Goal: Task Accomplishment & Management: Complete application form

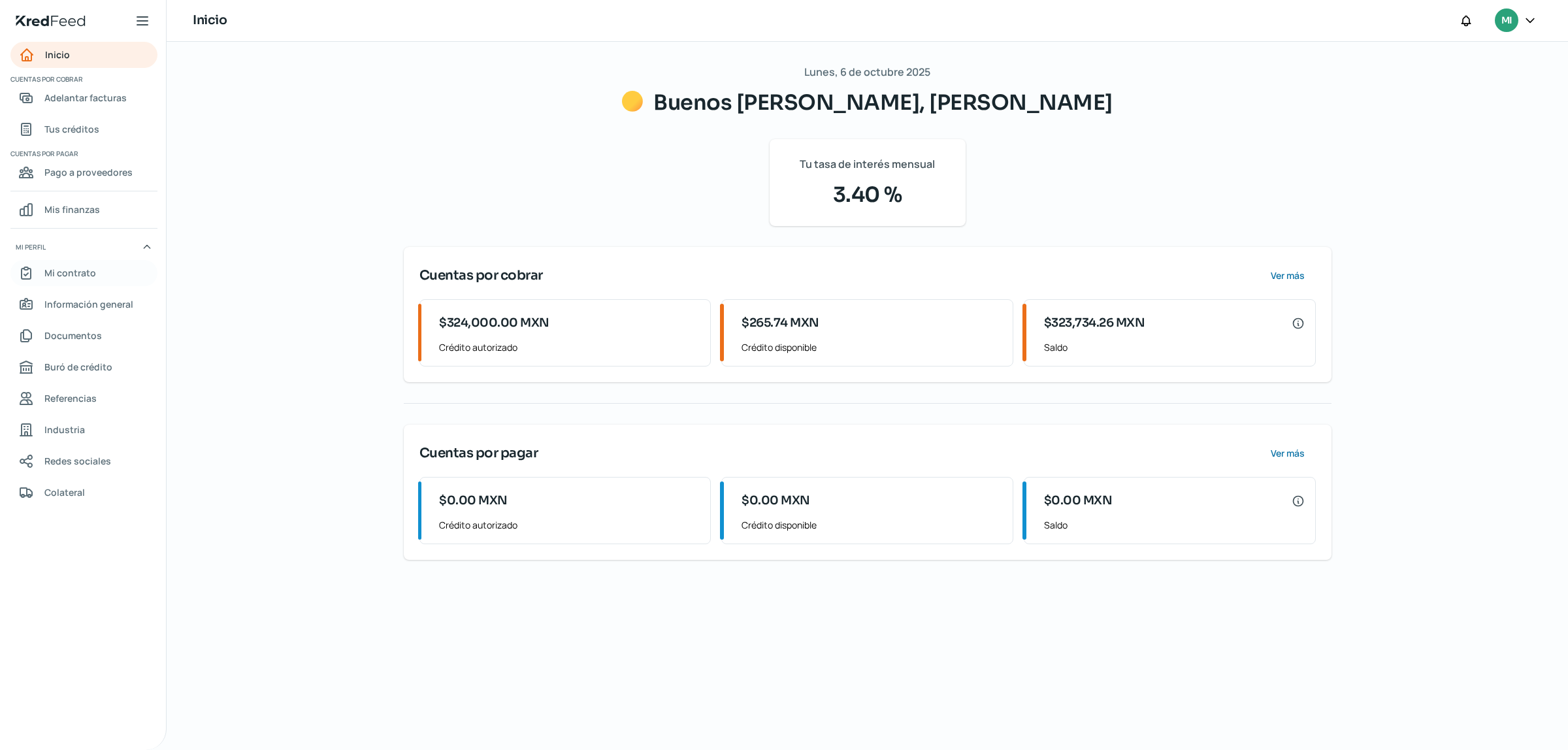
click at [81, 276] on span "Mi contrato" at bounding box center [70, 272] width 51 height 17
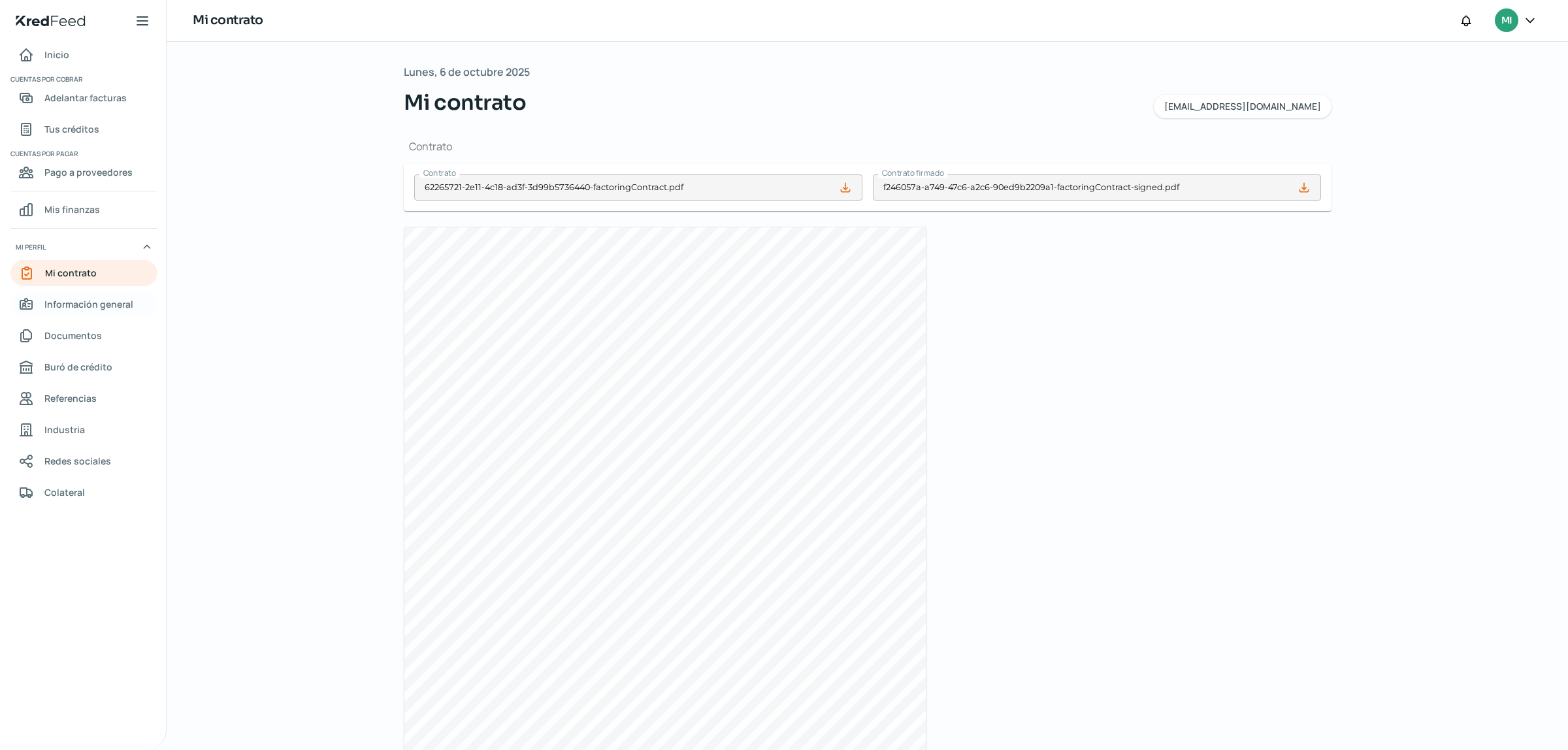
click at [89, 311] on span "Información general" at bounding box center [88, 304] width 88 height 17
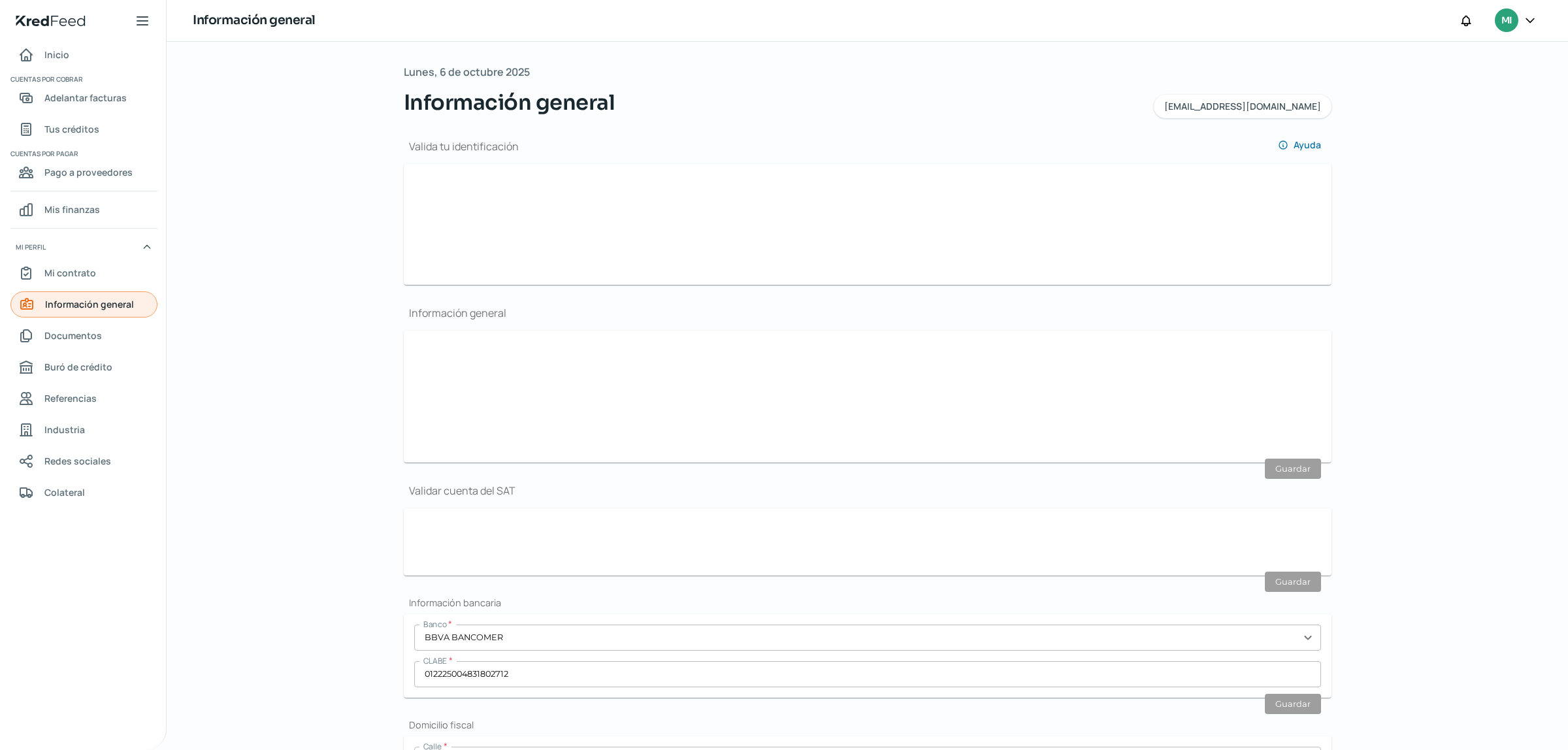
type input "62265721-2e11-4c18-ad3f-3d99b5736440-officialIdFront.jpeg"
type input "62265721-2e11-4c18-ad3f-3d99b5736440-officialIdBack.jpeg"
type input "[EMAIL_ADDRESS][DOMAIN_NAME]"
type input "Régimen de las Personas Físicas con Actividades Empresariales y Profesionales"
type input "GIBMA"
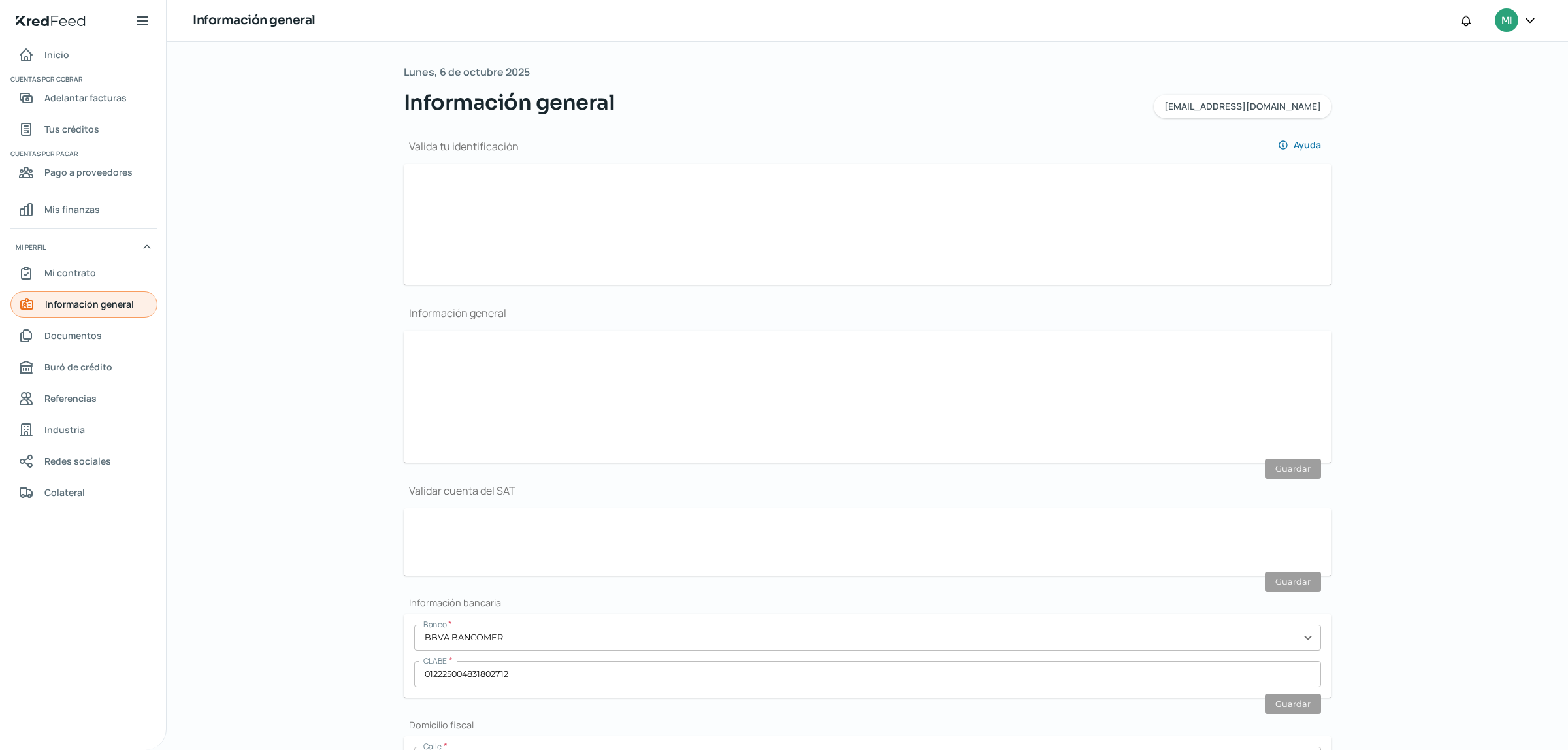
type input "47 - 7507 - 2837"
type input "CUPM910206GX1"
type input "BOULEVAR [PERSON_NAME] [PERSON_NAME]"
type input "2006"
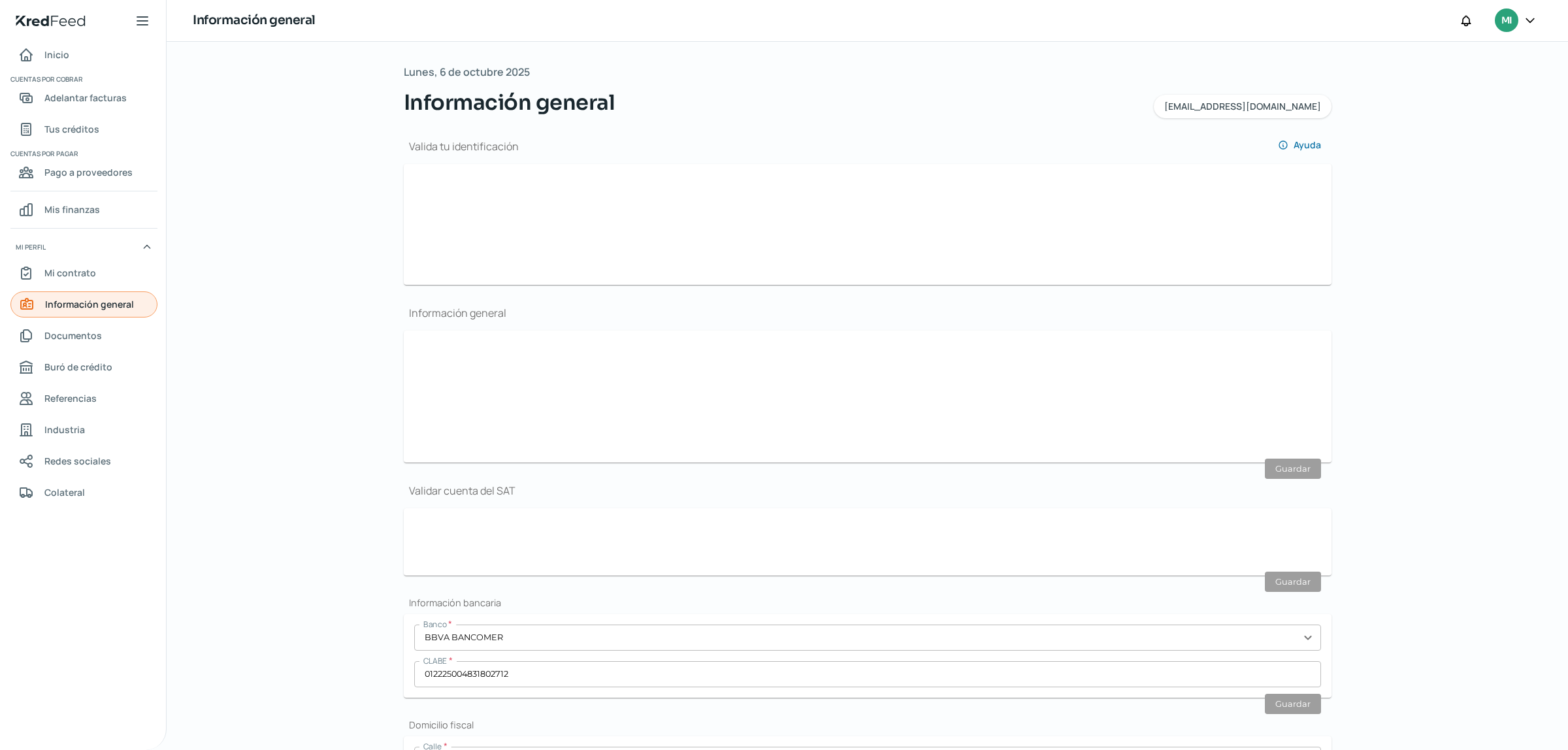
type input "37446"
type input "LOS LAURELES"
type input "[PERSON_NAME]"
type input "[GEOGRAPHIC_DATA]"
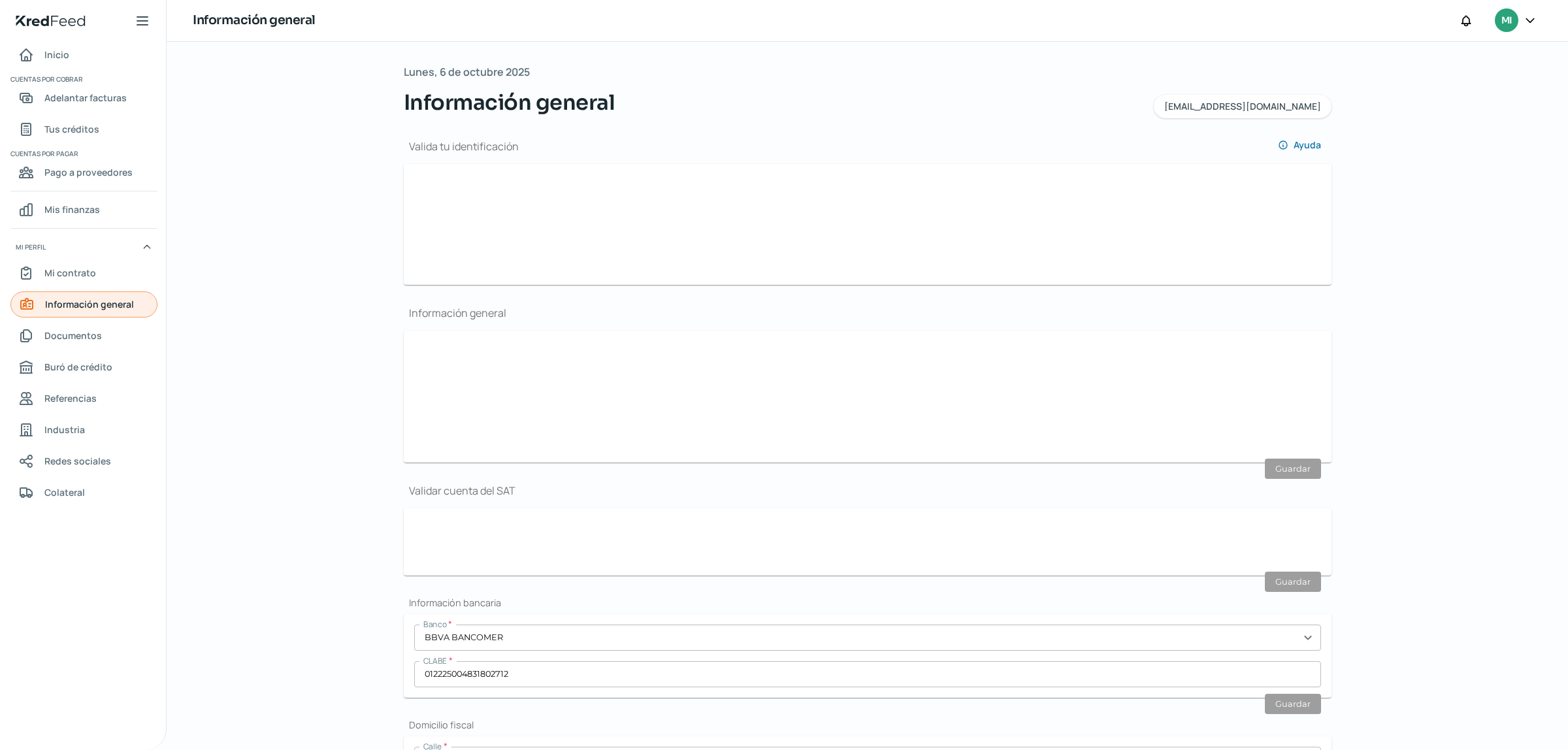
type input "PAGO CFE SCAN SEPTIEMBRE.pdf"
type input "2"
type input "0"
type input "Rentada"
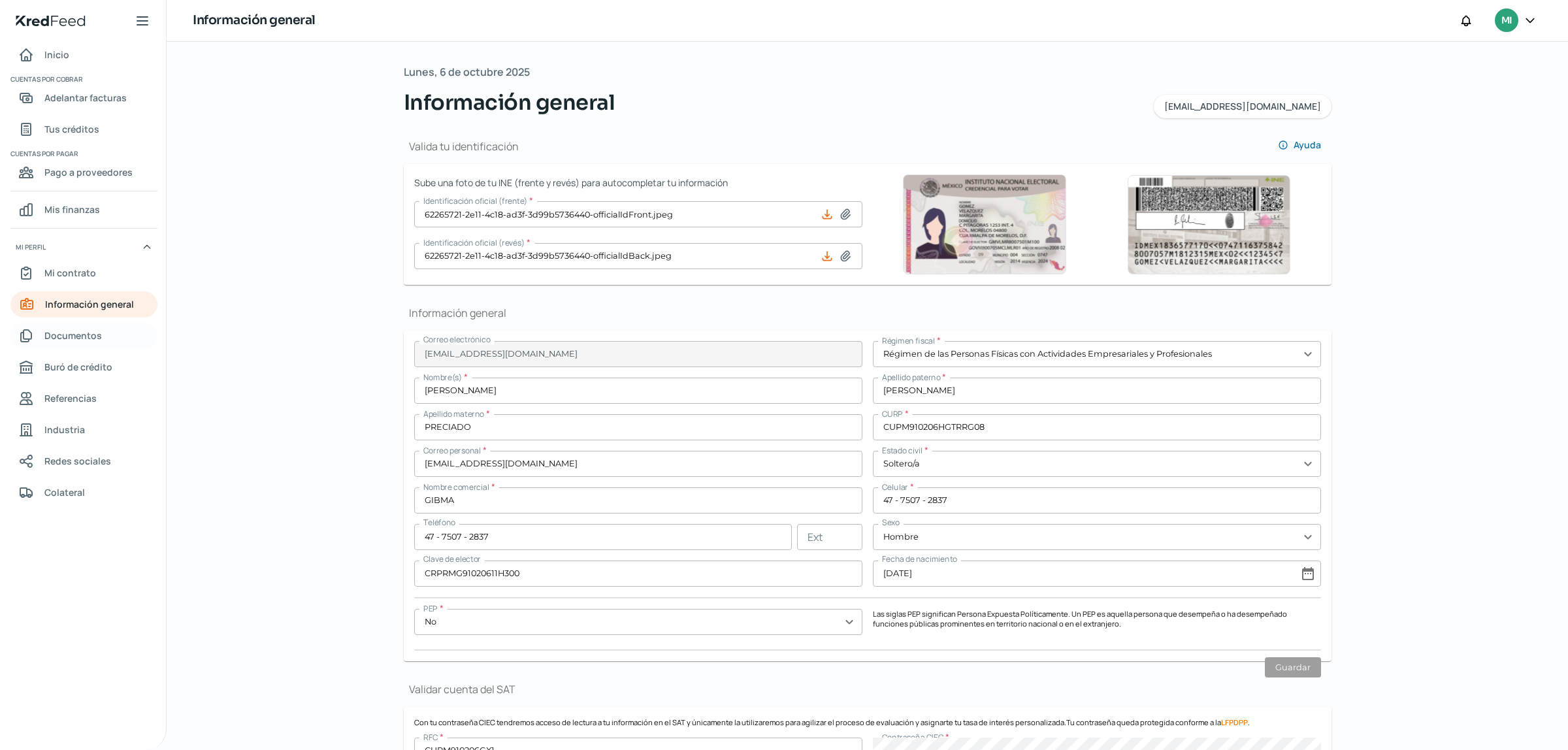
click at [82, 334] on span "Documentos" at bounding box center [73, 335] width 57 height 17
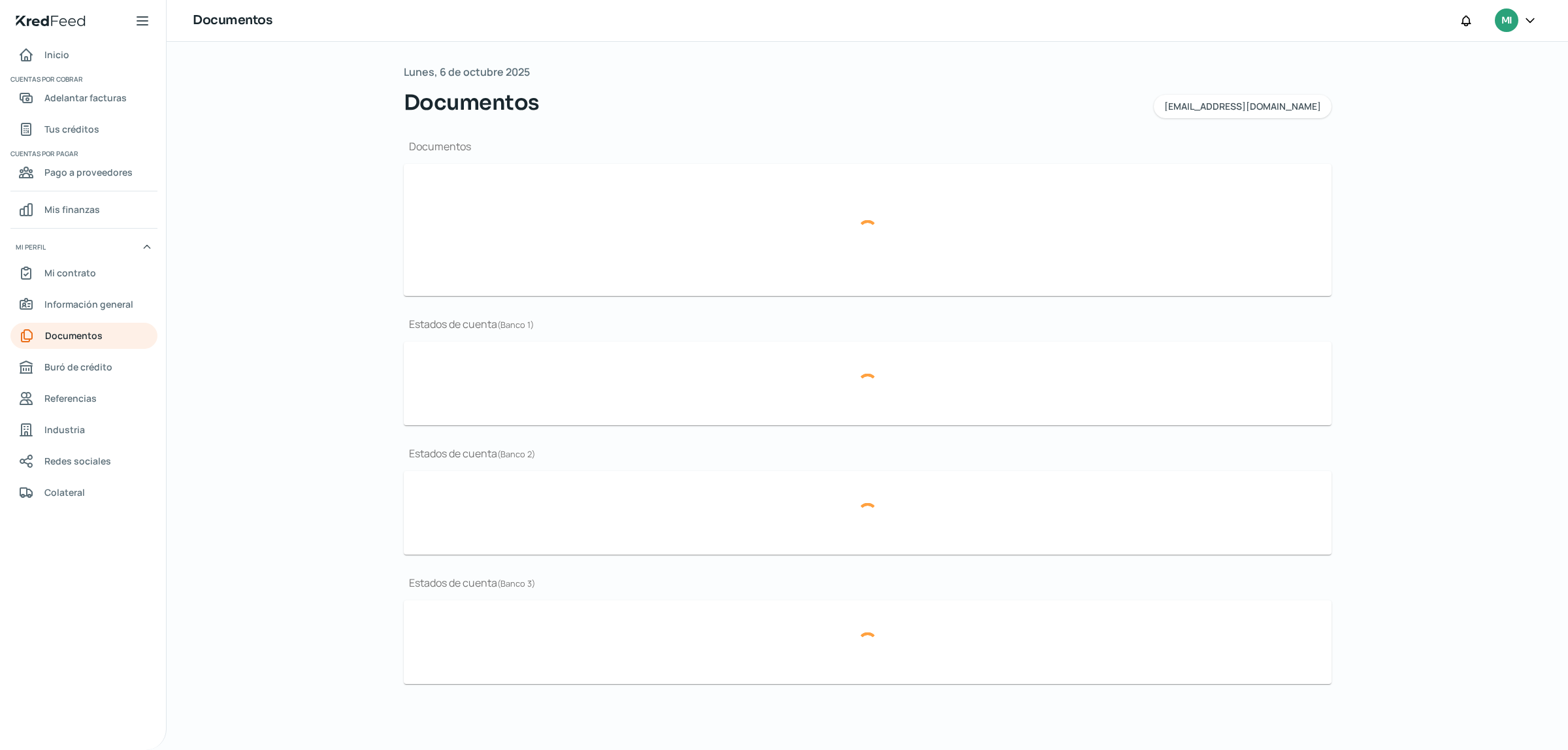
type input "CSF OCTUBRE 2025.pdf"
type input "BROCHURE GIBMA 2025.pdf"
type input "MARCA GTO 2025.jpeg"
type input "ESTADOS FINANCIEROS 2024.pdf"
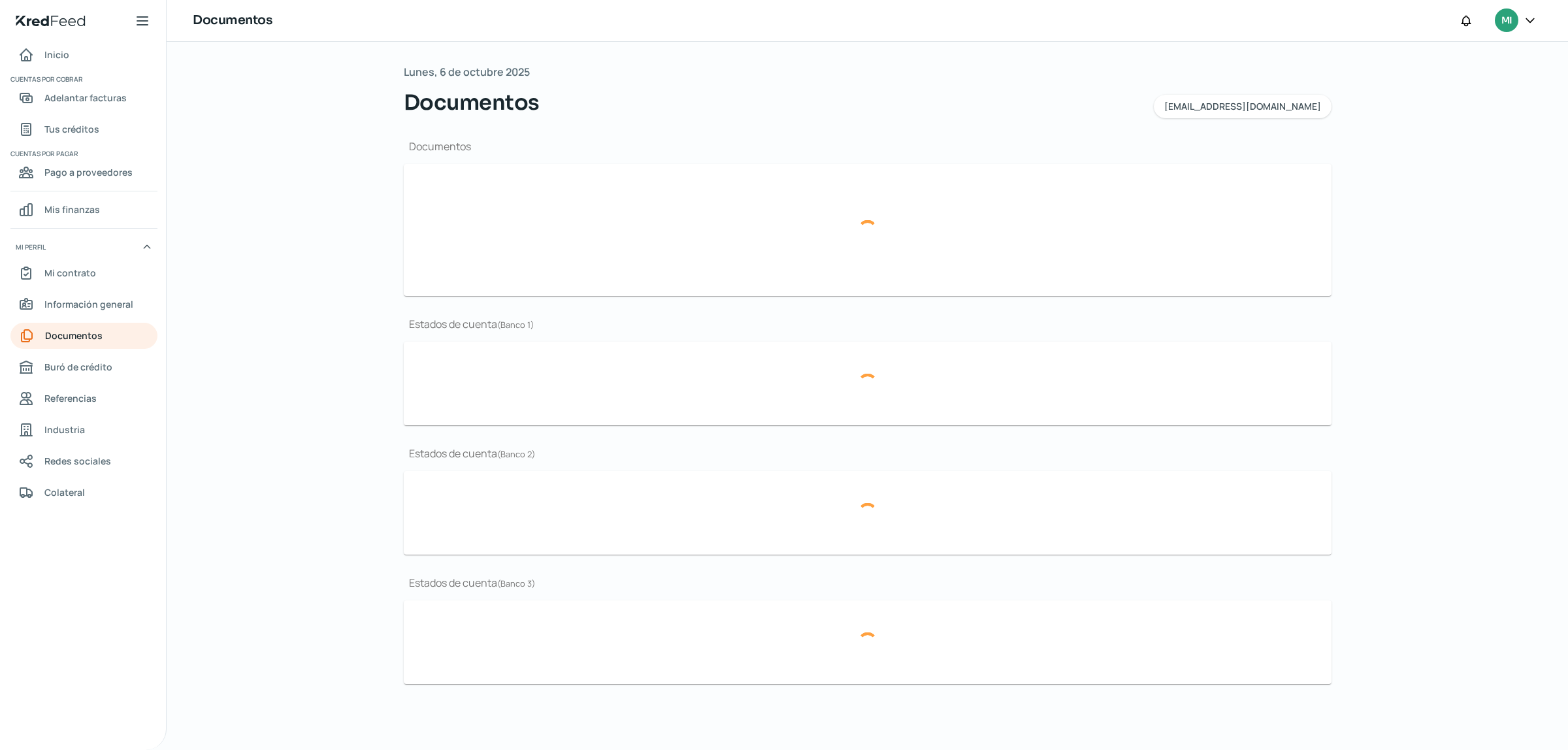
type input "EDO CUENTA BBVA SEPTIEMBRE.pdf"
type input "BBVA EDO CUENTA AGOSTO.pdf"
type input "EDO CUENTA JULIO BBVA 2025.pdf"
type input "EDO CUENTA BBVA SEPTIEMBRE.pdf"
type input "BBVA EDO CUENTA AGOSTO.pdf"
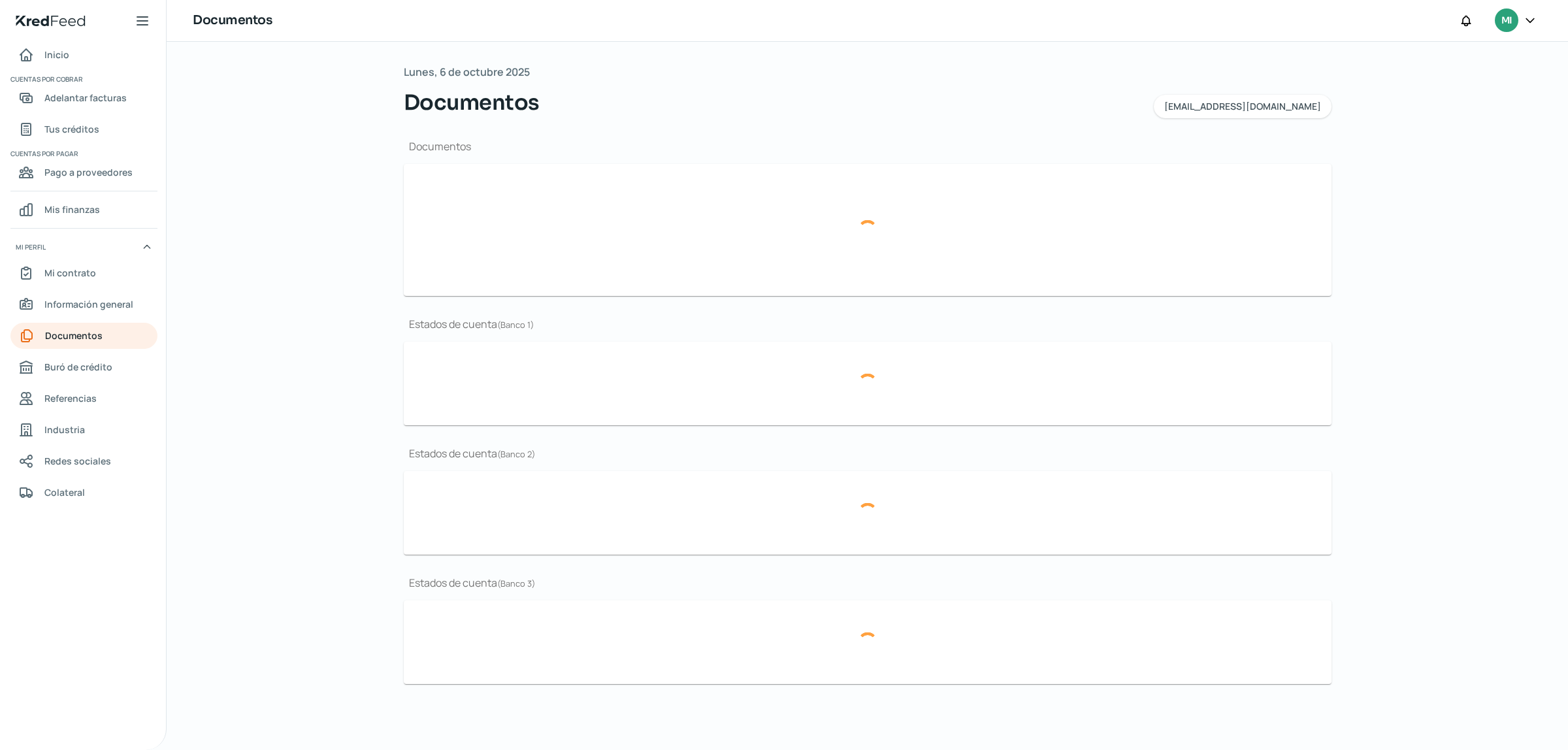
type input "EDO CUENTA JULIO BBVA 2025.pdf"
type input "EDO CUENTA BBVA SEPTIEMBRE.pdf"
type input "BBVA EDO CUENTA AGOSTO.pdf"
type input "EDO CUENTA JULIO BBVA 2025.pdf"
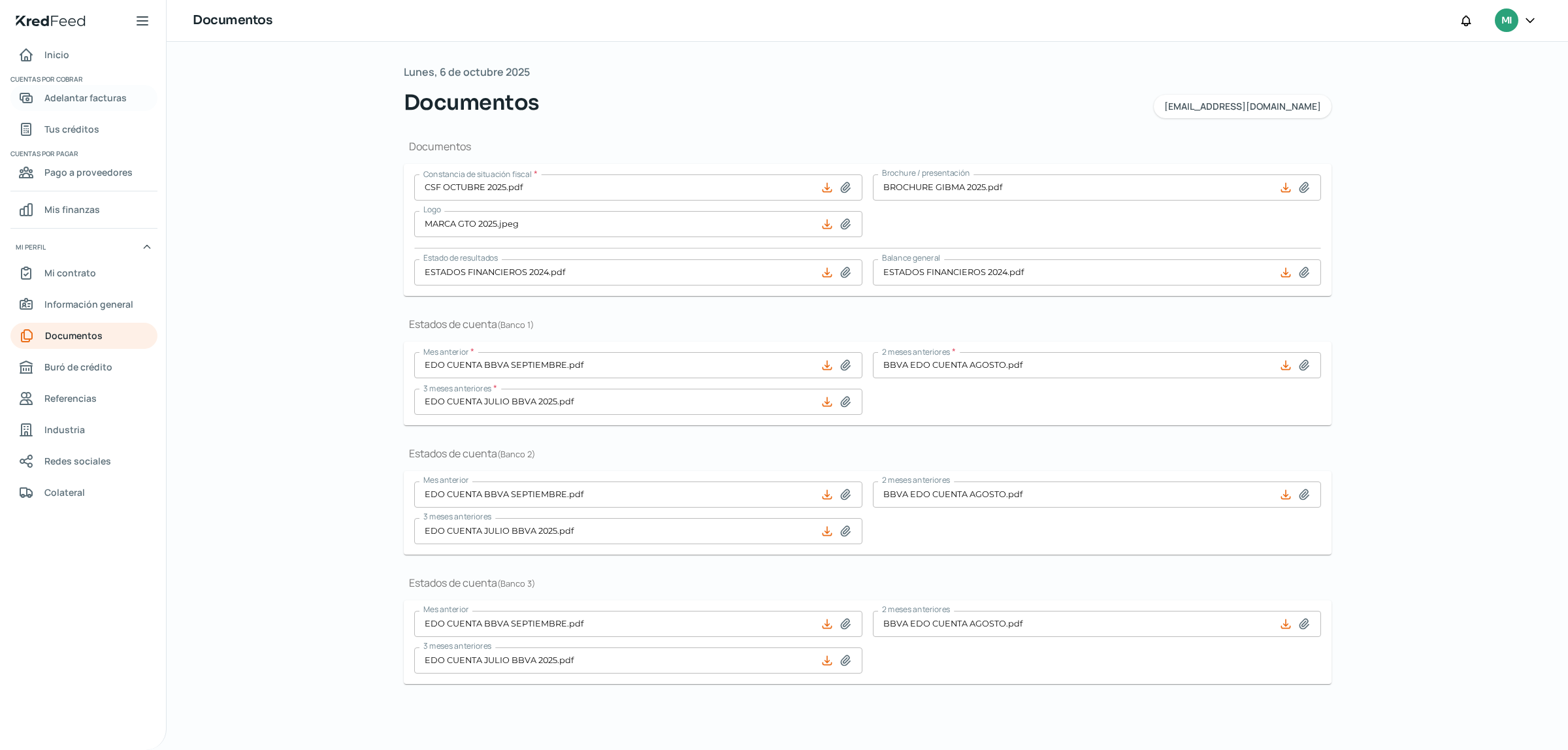
click at [87, 96] on span "Adelantar facturas" at bounding box center [86, 97] width 83 height 17
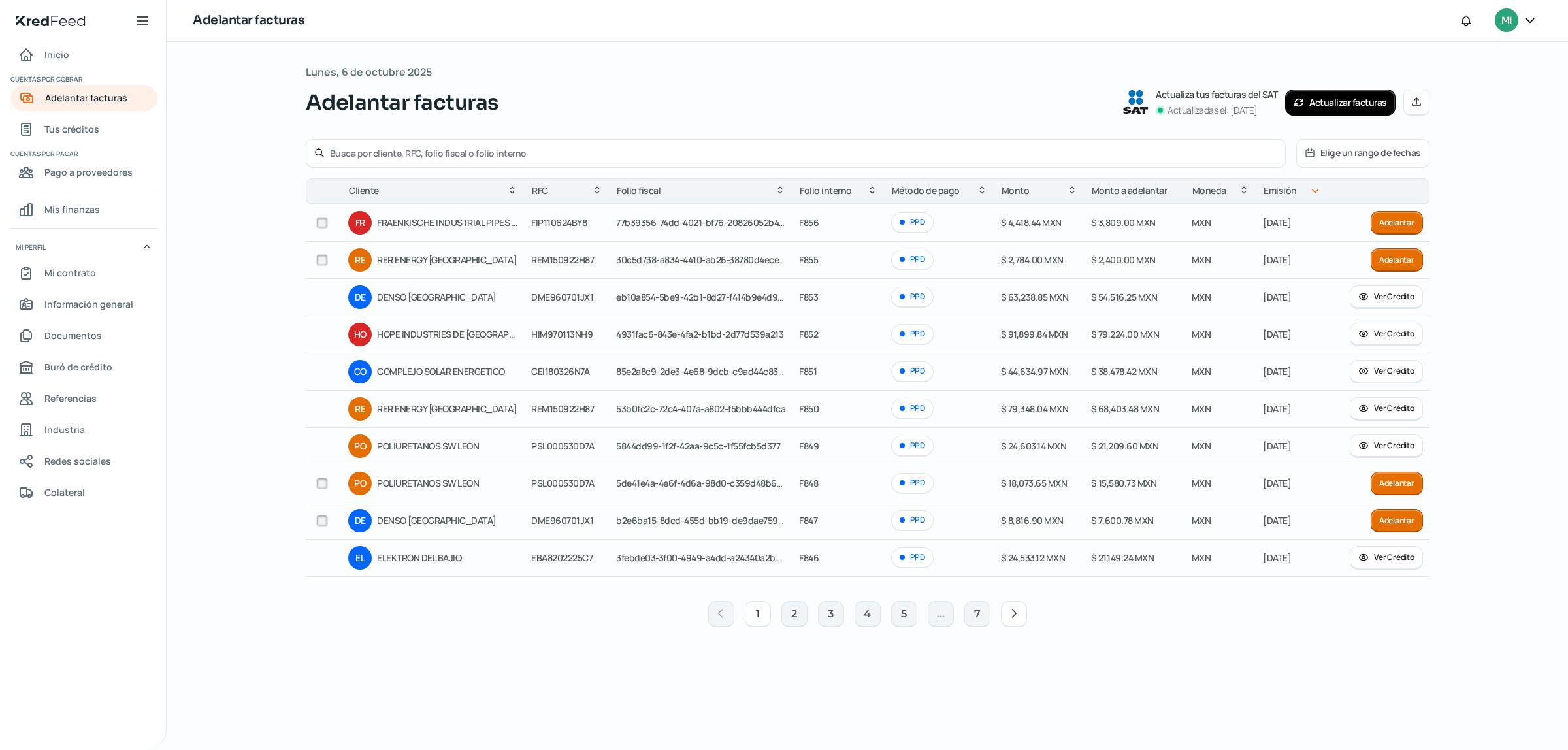
click at [1385, 299] on button "Ver Crédito" at bounding box center [1386, 297] width 73 height 24
click at [1392, 336] on button "Ver Crédito" at bounding box center [1386, 334] width 73 height 24
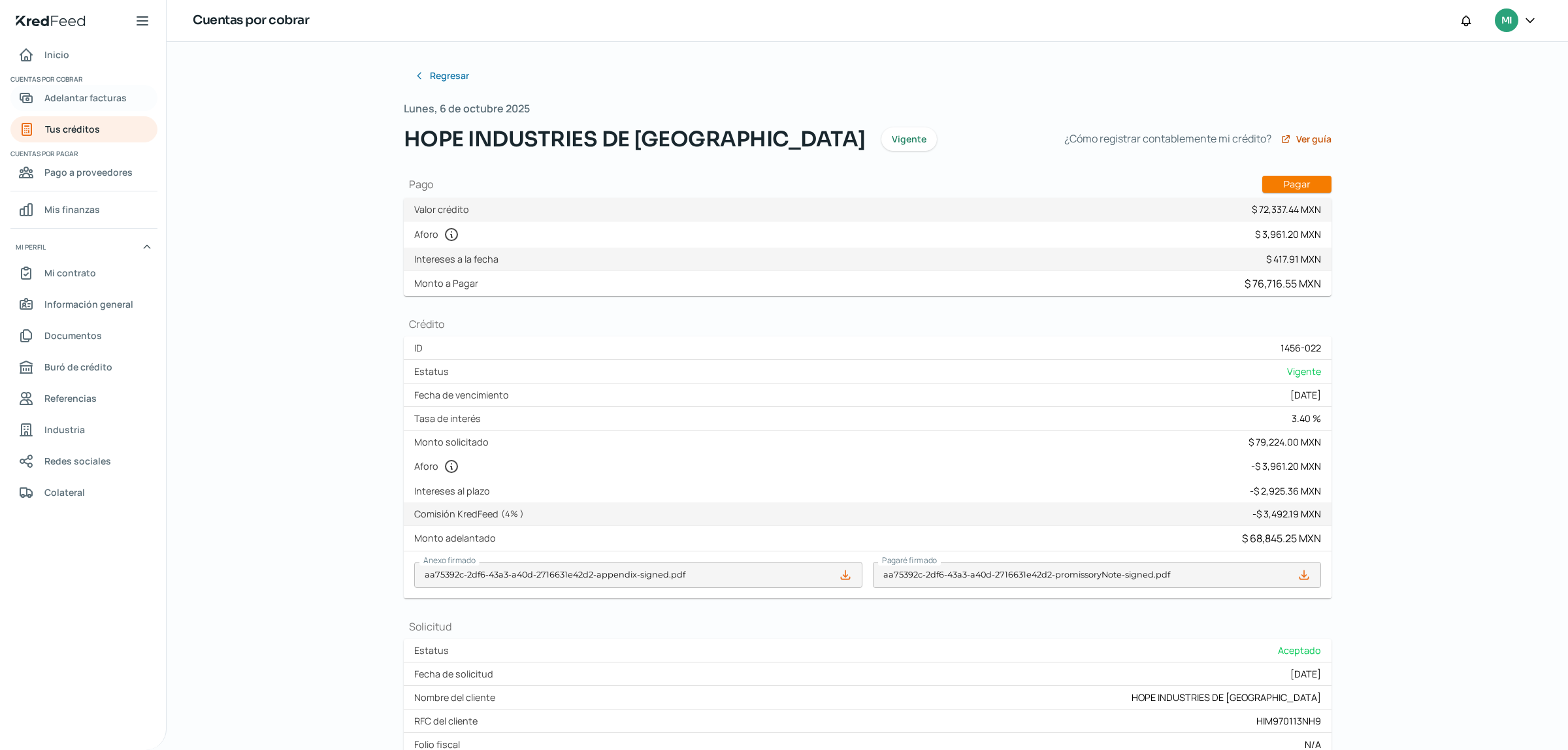
click at [71, 96] on span "Adelantar facturas" at bounding box center [86, 97] width 83 height 17
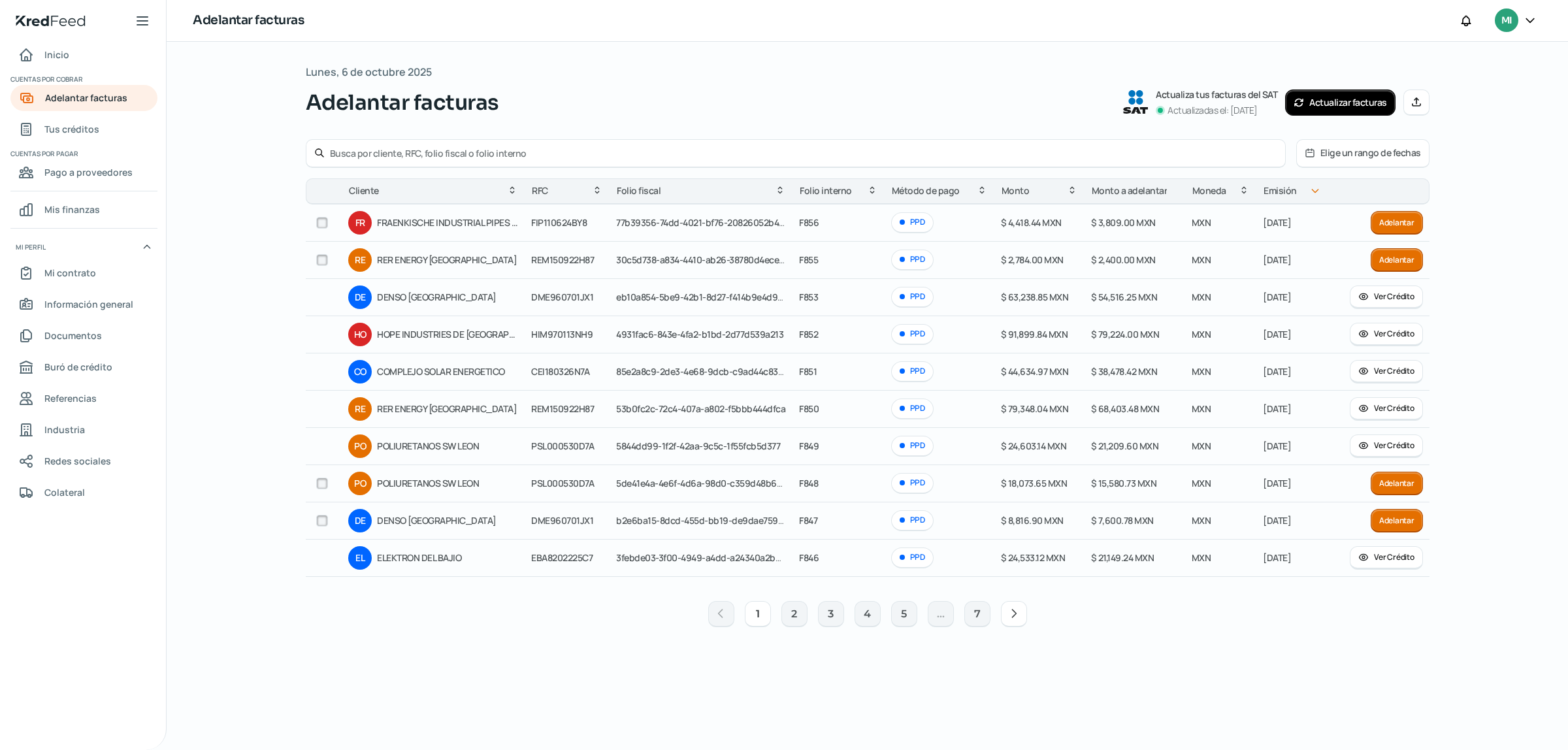
click at [784, 114] on div "Adelantar facturas Actualiza tus facturas del SAT Actualizadas el: [DATE] Actua…" at bounding box center [867, 102] width 1124 height 31
